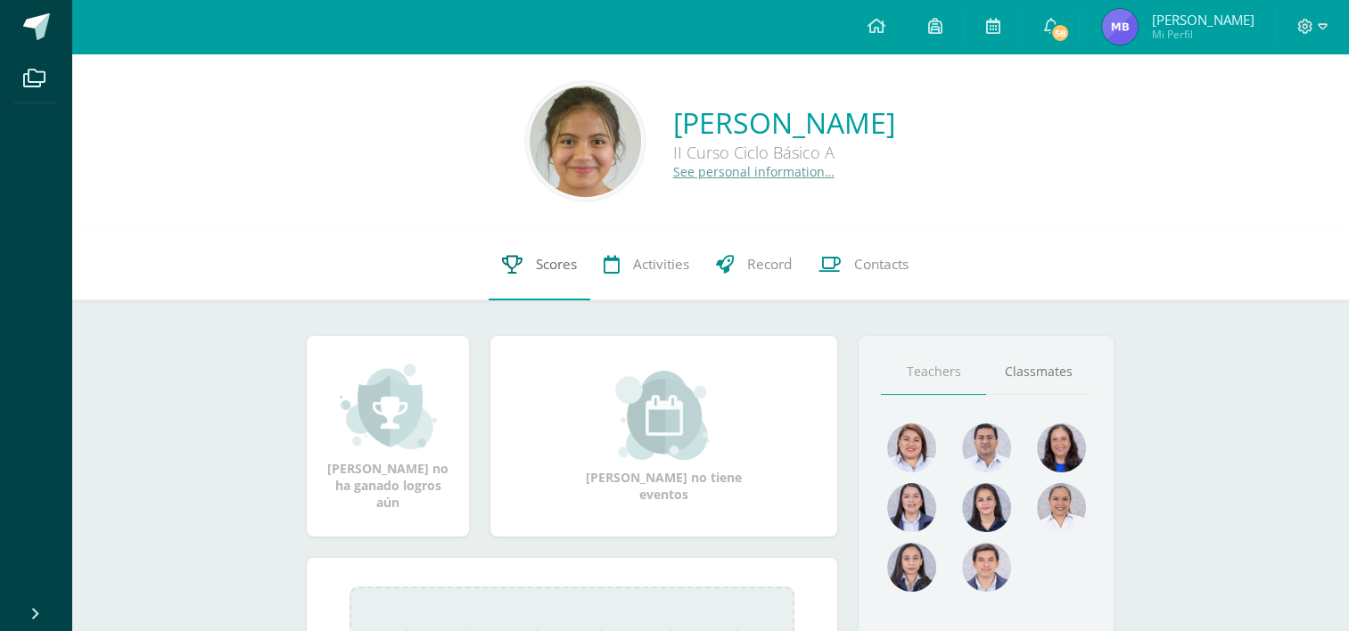
click at [573, 278] on link "Scores" at bounding box center [540, 264] width 102 height 71
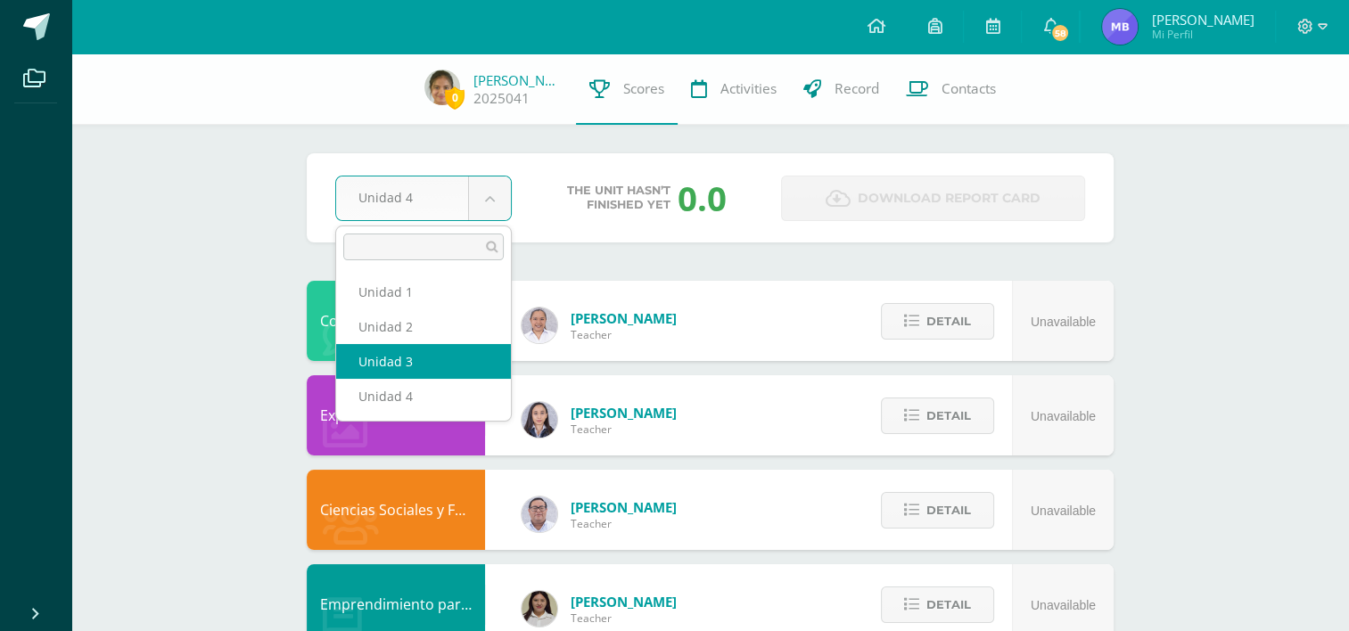
select select "Unidad 3"
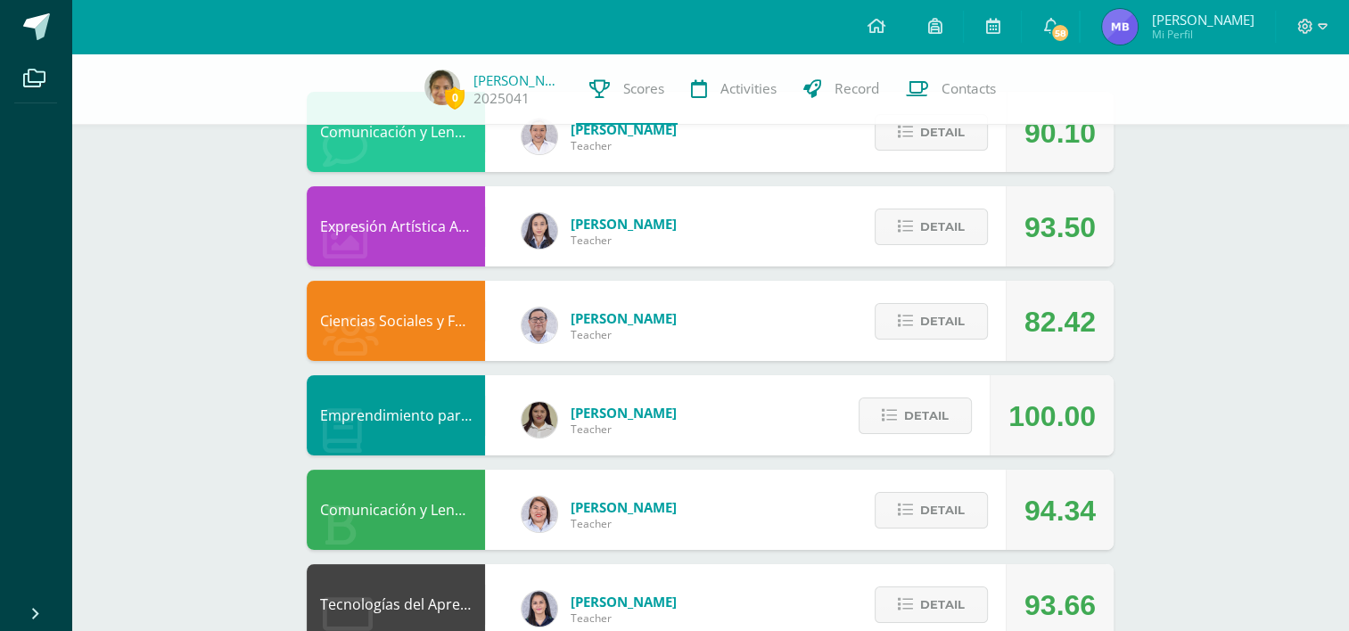
scroll to position [191, 0]
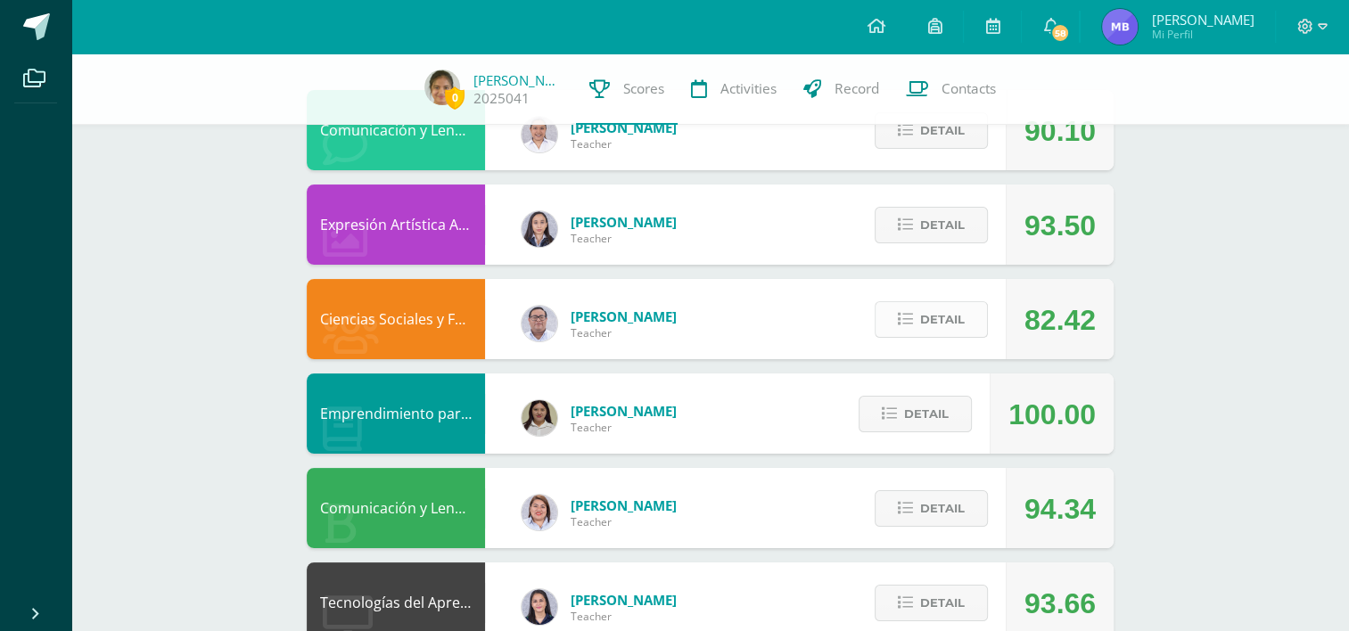
click at [889, 331] on button "Detail" at bounding box center [931, 319] width 113 height 37
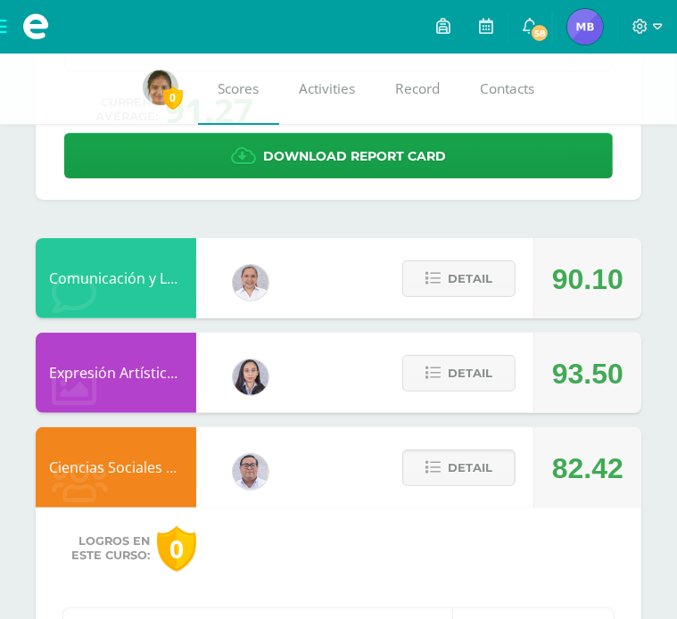
scroll to position [149, 0]
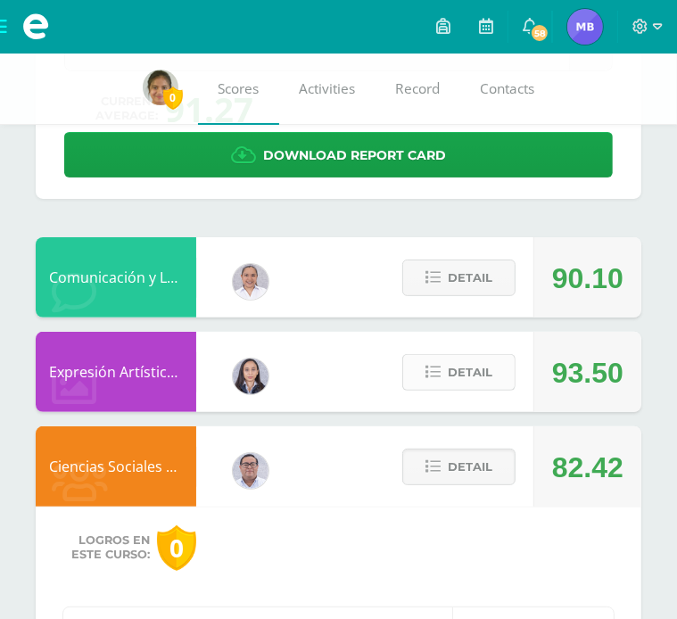
click at [485, 366] on span "Detail" at bounding box center [470, 372] width 45 height 33
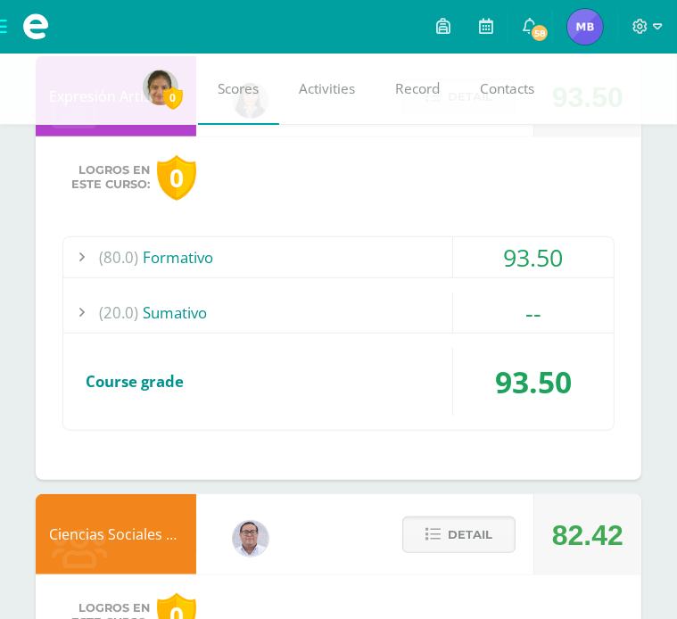
scroll to position [426, 0]
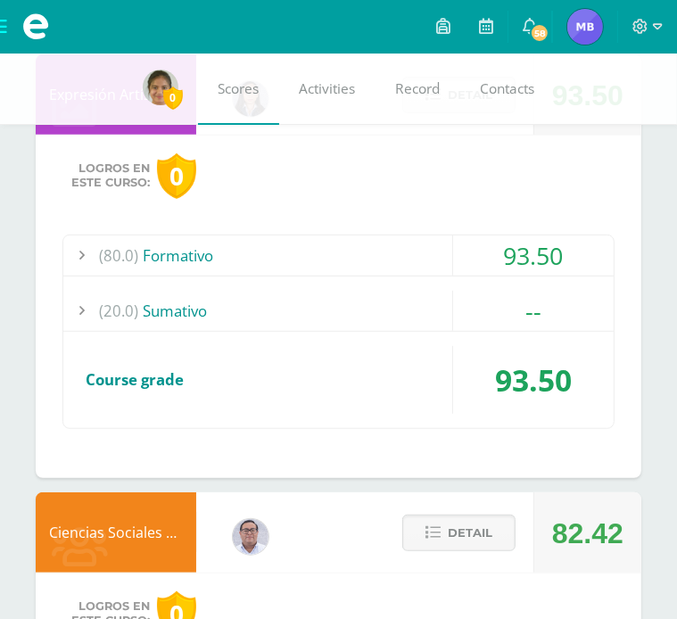
click at [509, 293] on div "--" at bounding box center [533, 311] width 160 height 40
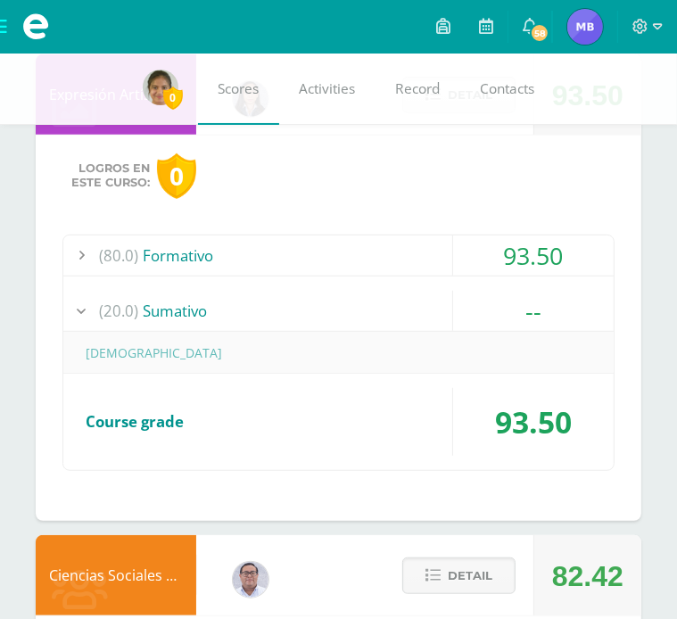
click at [507, 274] on div "93.50" at bounding box center [533, 255] width 160 height 40
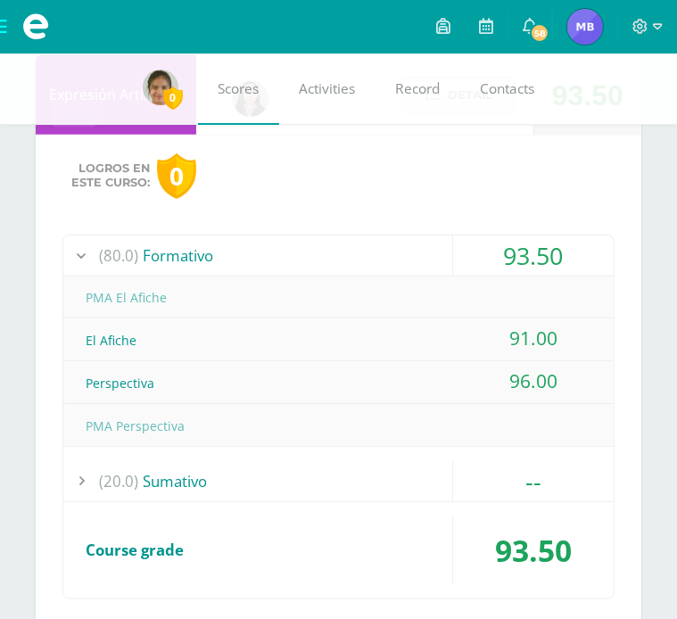
click at [415, 416] on div "PMA Perspectiva" at bounding box center [338, 426] width 550 height 40
